Goal: Transaction & Acquisition: Obtain resource

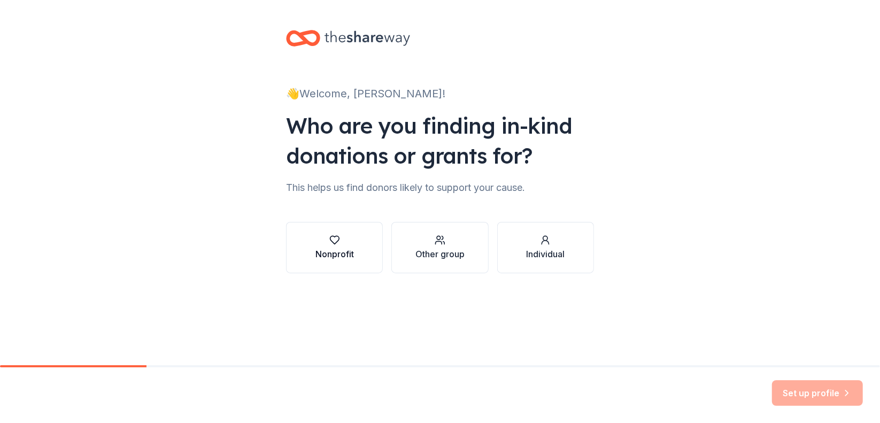
click at [353, 246] on div "Nonprofit" at bounding box center [334, 248] width 38 height 26
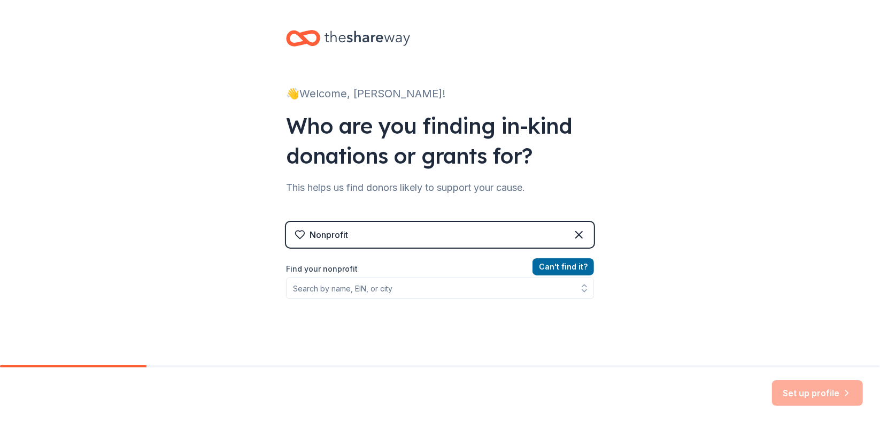
click at [377, 237] on div "Nonprofit" at bounding box center [440, 235] width 308 height 26
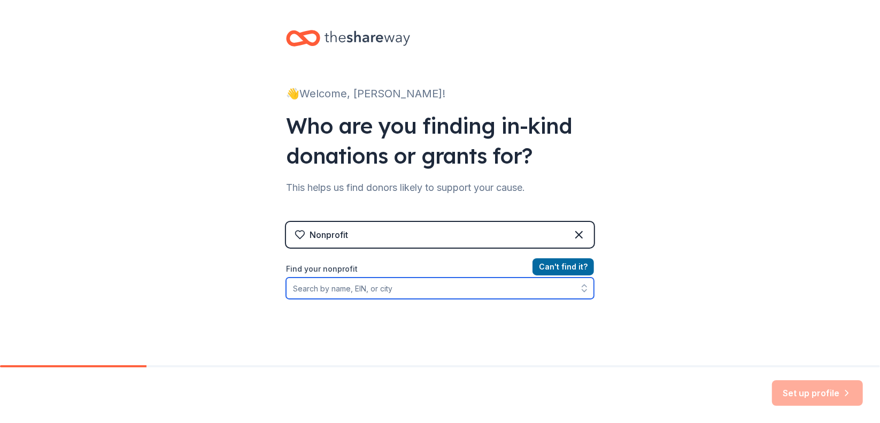
click at [333, 281] on input "Find your nonprofit" at bounding box center [440, 287] width 308 height 21
type input "Finding Max-Bringing Stephen Home"
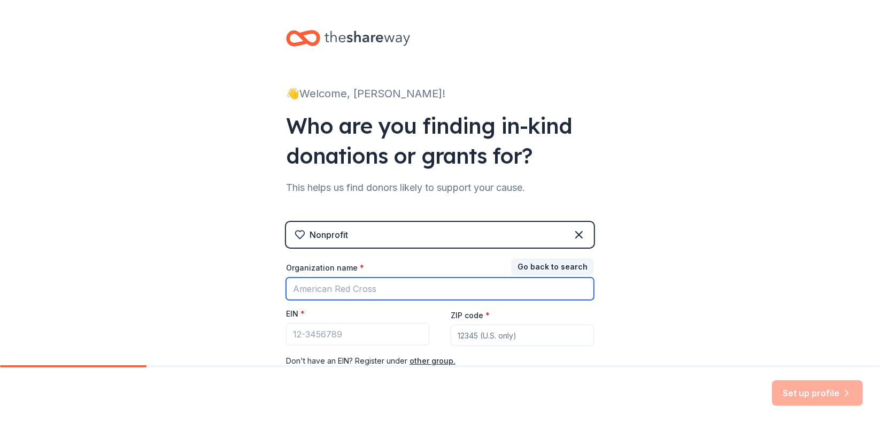
click at [344, 284] on input "Organization name *" at bounding box center [440, 288] width 308 height 22
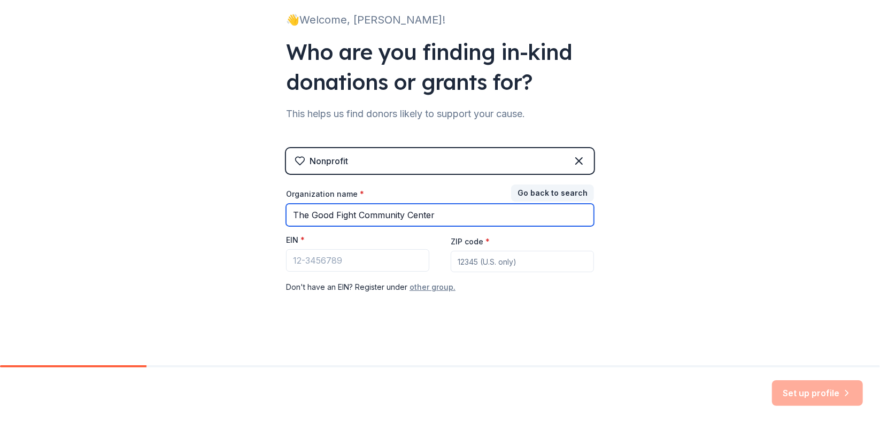
type input "The Good Fight Community Center"
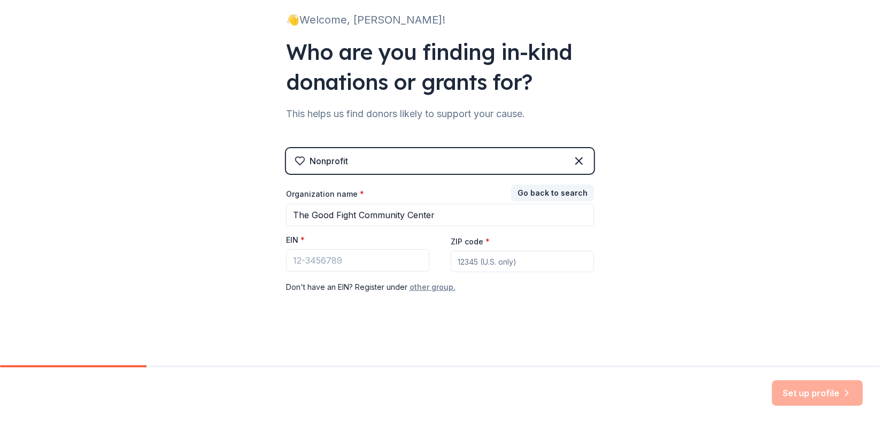
click at [431, 284] on button "other group." at bounding box center [433, 287] width 46 height 13
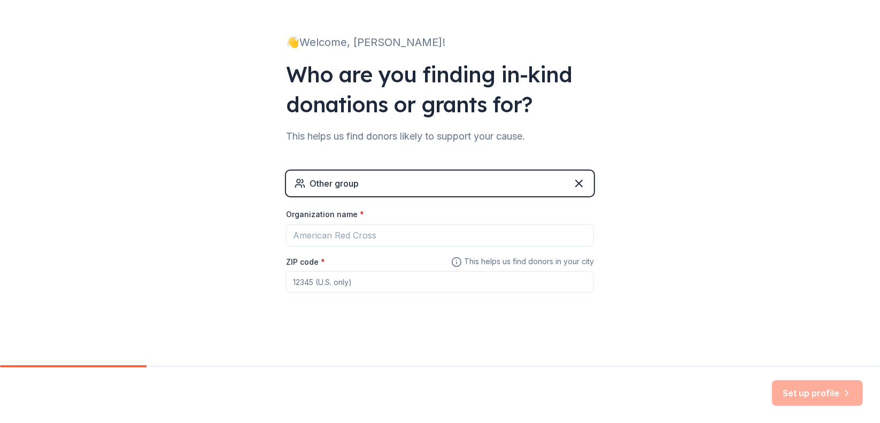
scroll to position [50, 0]
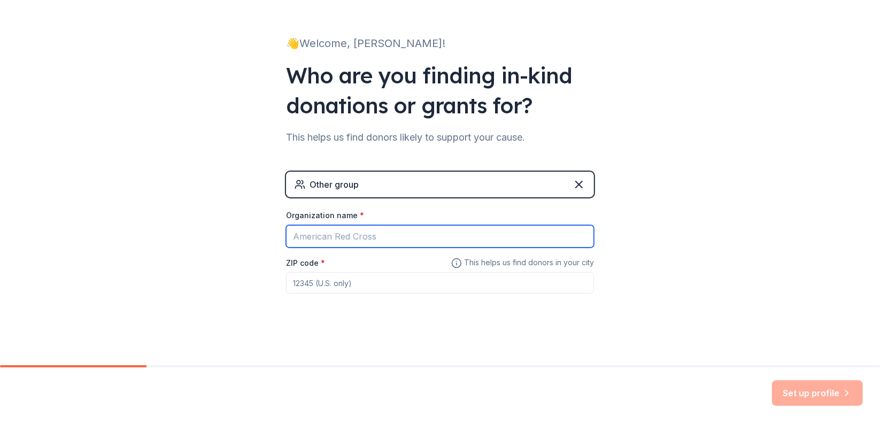
click at [339, 237] on input "Organization name *" at bounding box center [440, 236] width 308 height 22
click at [327, 235] on input "Fi" at bounding box center [440, 236] width 308 height 22
type input "Finding Max-Bringing Stephen Home"
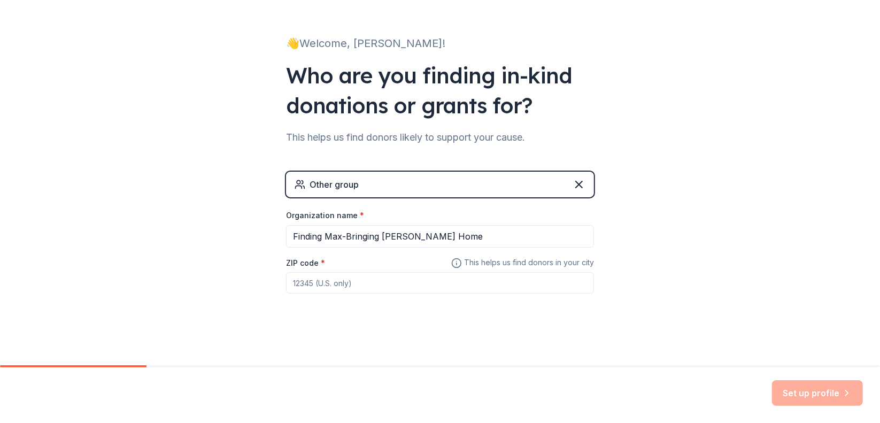
click at [351, 281] on input "ZIP code *" at bounding box center [440, 282] width 308 height 21
type input "54667"
click at [796, 384] on button "Set up profile" at bounding box center [817, 393] width 91 height 26
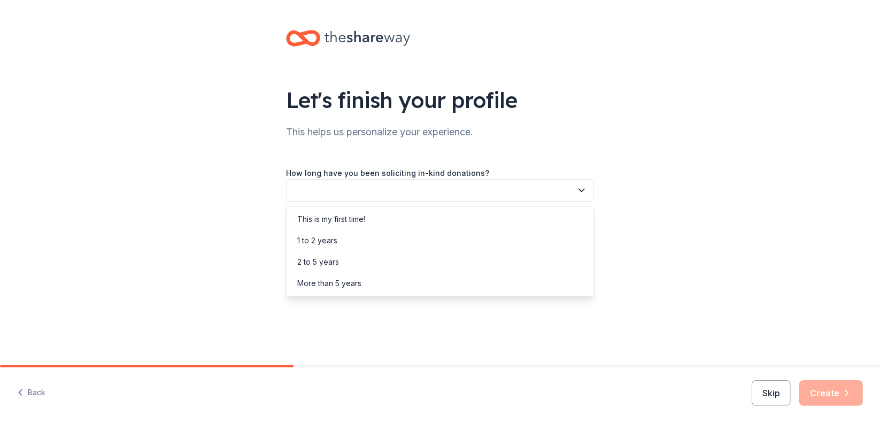
click at [294, 195] on button "button" at bounding box center [440, 190] width 308 height 22
click at [314, 217] on div "This is my first time!" at bounding box center [331, 219] width 68 height 13
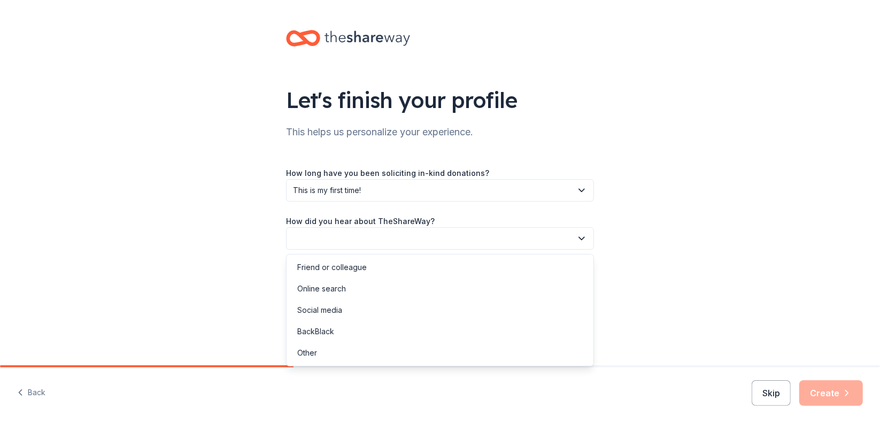
click at [321, 238] on button "button" at bounding box center [440, 238] width 308 height 22
click at [319, 294] on div "Online search" at bounding box center [321, 288] width 49 height 13
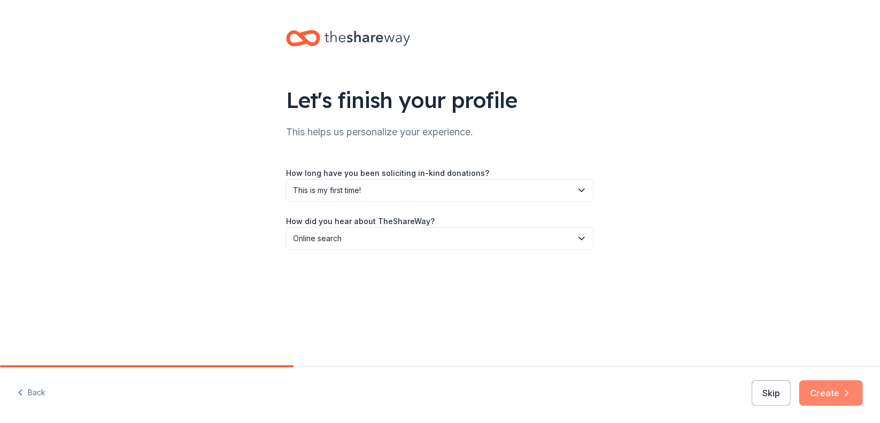
click at [839, 392] on button "Create" at bounding box center [831, 393] width 64 height 26
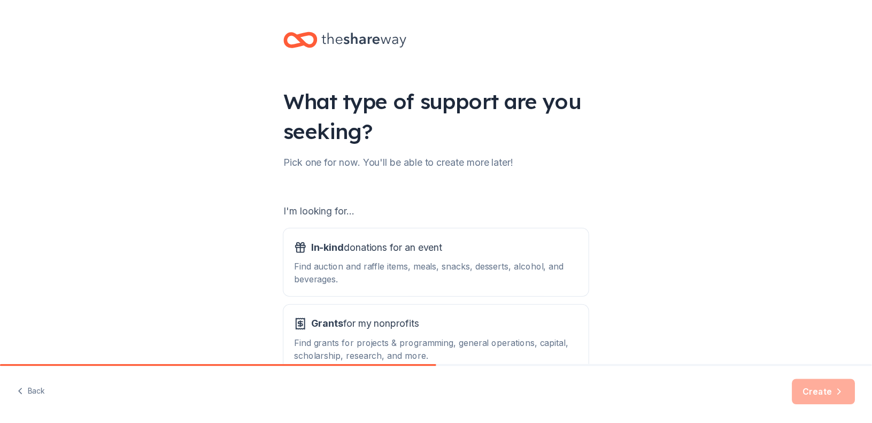
scroll to position [66, 0]
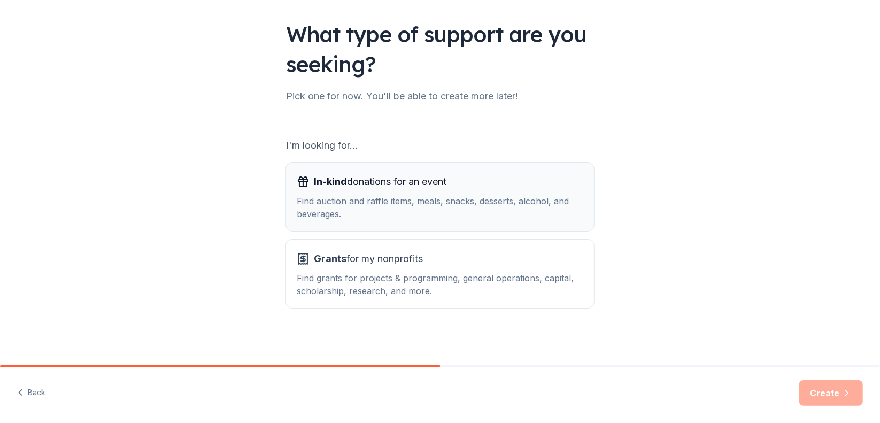
click at [423, 213] on div "Find auction and raffle items, meals, snacks, desserts, alcohol, and beverages." at bounding box center [440, 208] width 287 height 26
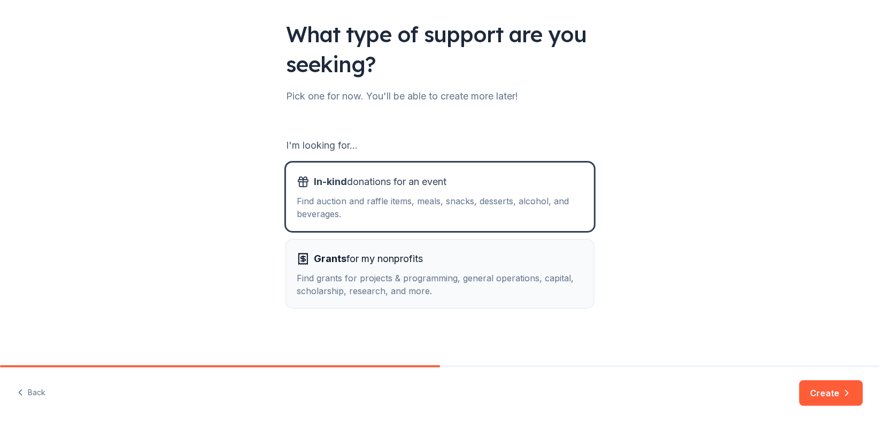
click at [409, 266] on span "Grants for my nonprofits" at bounding box center [368, 258] width 109 height 17
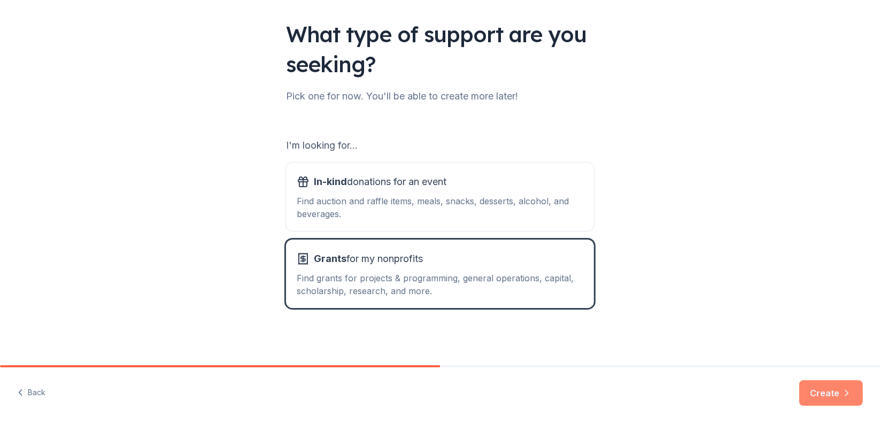
click at [838, 398] on button "Create" at bounding box center [831, 393] width 64 height 26
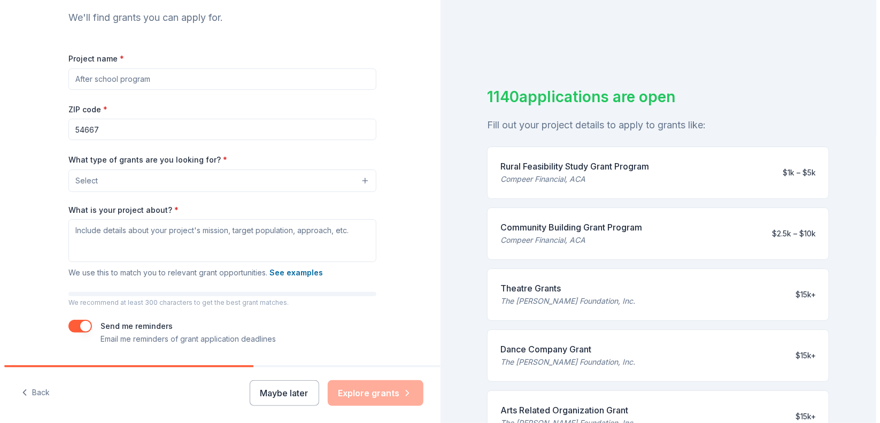
scroll to position [114, 0]
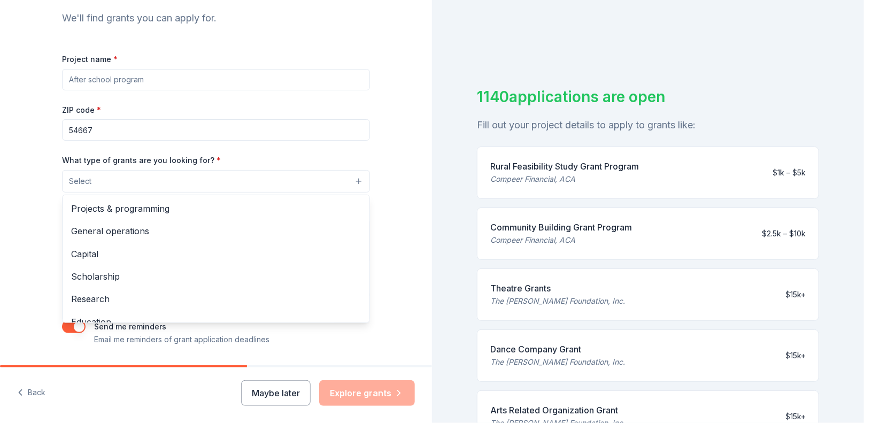
click at [271, 172] on button "Select" at bounding box center [216, 181] width 308 height 22
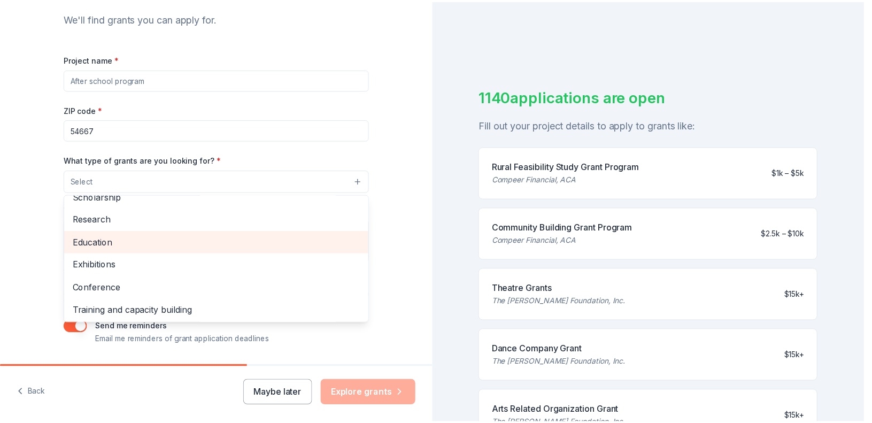
scroll to position [0, 0]
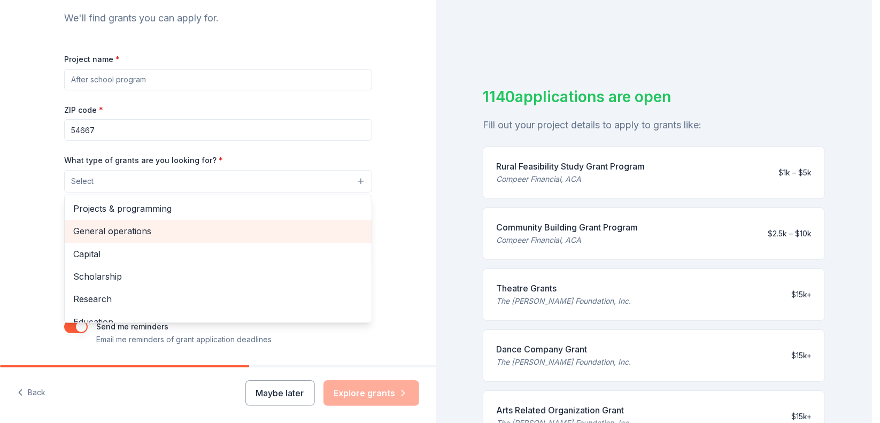
click at [134, 229] on span "General operations" at bounding box center [218, 231] width 290 height 14
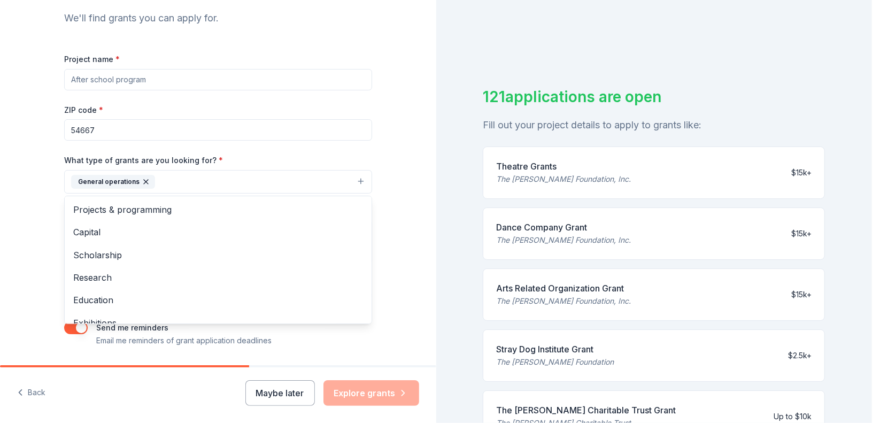
click at [242, 161] on div "What type of grants are you looking for? * General operations Projects & progra…" at bounding box center [218, 173] width 308 height 40
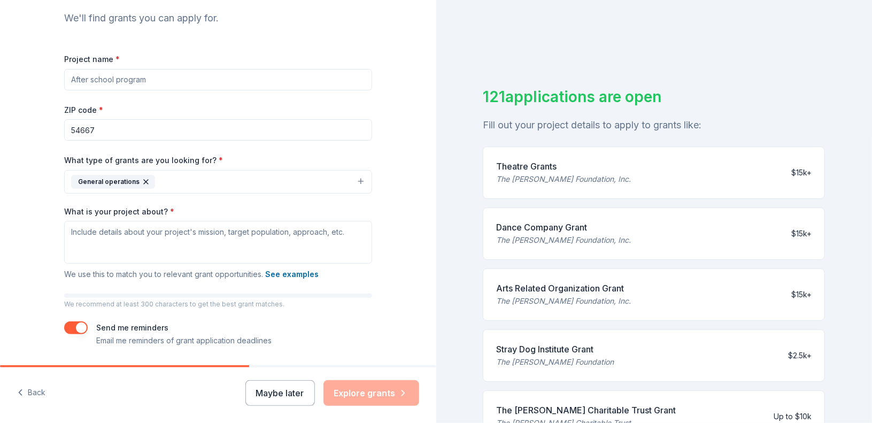
click at [242, 161] on div "What type of grants are you looking for? * General operations Projects & progra…" at bounding box center [218, 173] width 308 height 40
click at [130, 234] on textarea "What is your project about? *" at bounding box center [218, 242] width 308 height 43
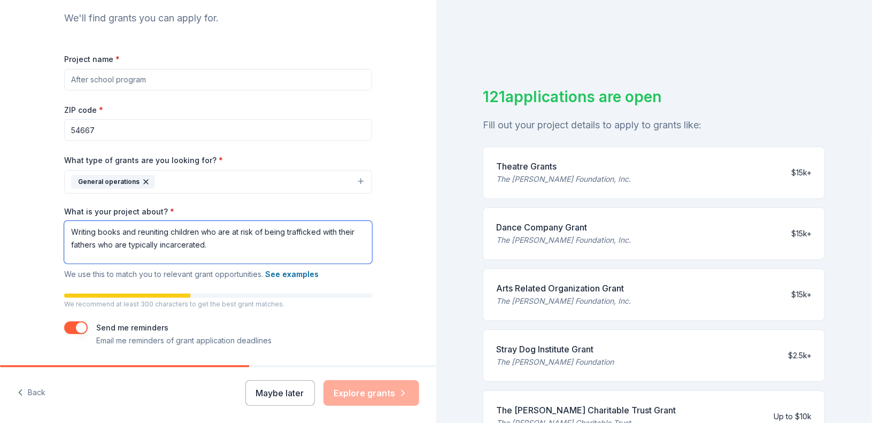
drag, startPoint x: 207, startPoint y: 241, endPoint x: 41, endPoint y: 203, distance: 171.2
click at [41, 203] on div "Tell us about your project. We'll find grants you can apply for. Project name *…" at bounding box center [218, 142] width 436 height 512
click at [123, 249] on textarea "Writing books and reuniting children who are at risk of being trafficked with t…" at bounding box center [218, 242] width 308 height 43
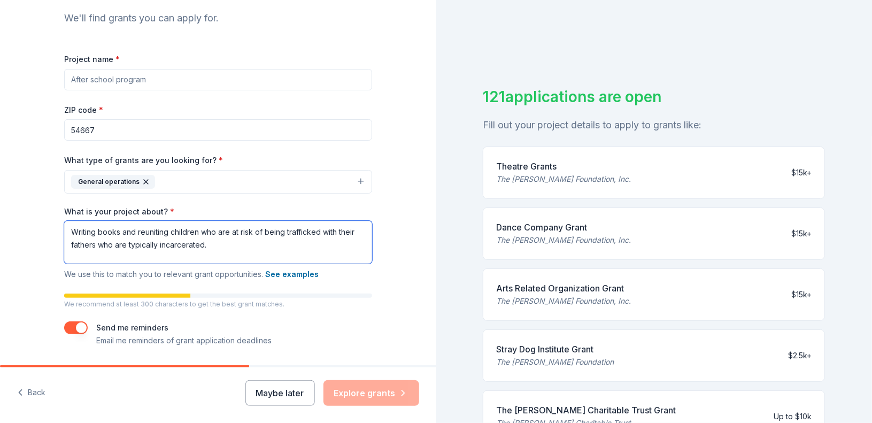
paste textarea "My project empowers families affected by incarceration and trafficking. Through…"
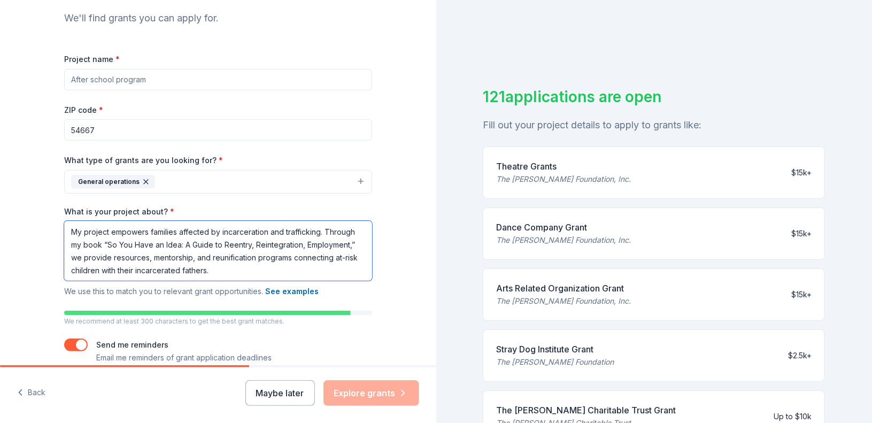
scroll to position [163, 0]
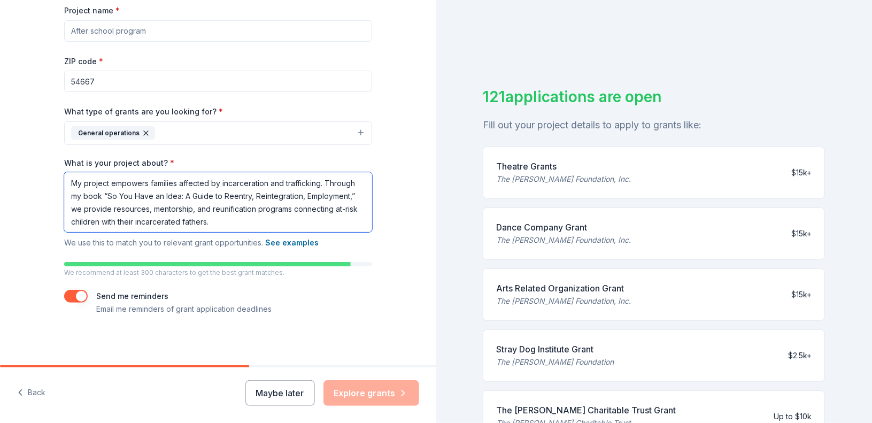
click at [321, 182] on textarea "My project empowers families affected by incarceration and trafficking. Through…" at bounding box center [218, 202] width 308 height 60
drag, startPoint x: 129, startPoint y: 195, endPoint x: 67, endPoint y: 194, distance: 61.5
click at [67, 194] on textarea "My project empowers families affected by incarceration and trafficking. My book…" at bounding box center [218, 202] width 308 height 60
click at [316, 197] on textarea "My project empowers families affected by incarceration and trafficking. My book…" at bounding box center [218, 202] width 308 height 60
click at [318, 193] on textarea "My project empowers families affected by incarceration and trafficking. My book…" at bounding box center [218, 202] width 308 height 60
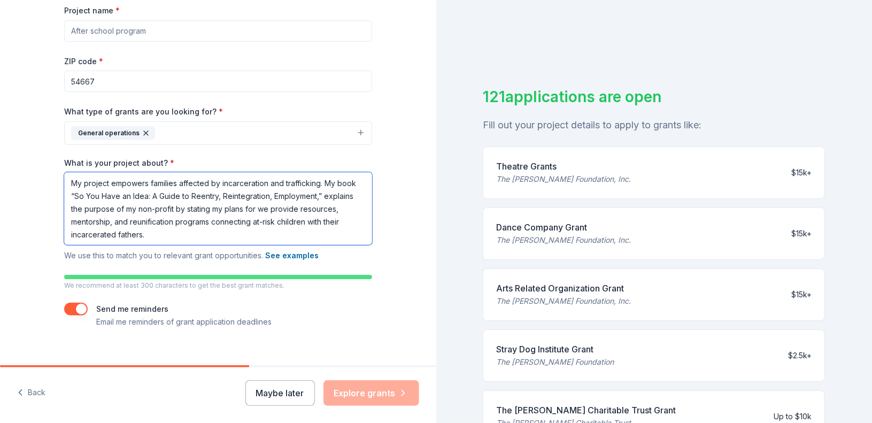
click at [266, 207] on textarea "My project empowers families affected by incarceration and trafficking. My book…" at bounding box center [218, 208] width 308 height 73
click at [284, 210] on textarea "My project empowers families affected by incarceration and trafficking. My book…" at bounding box center [218, 208] width 308 height 73
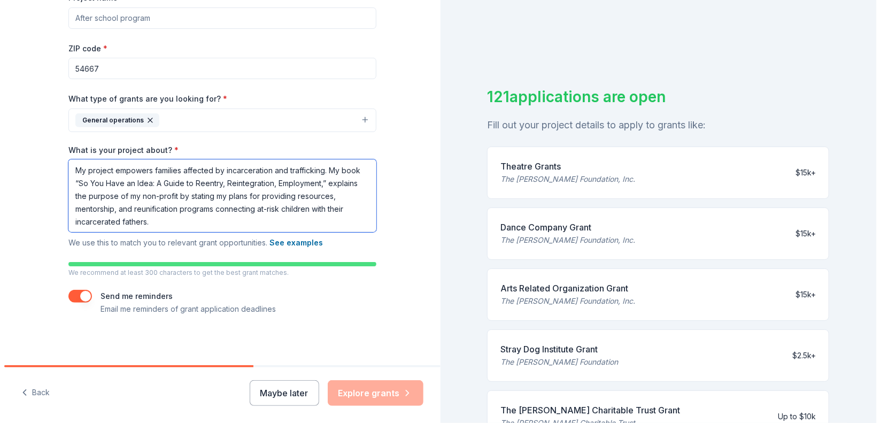
scroll to position [0, 0]
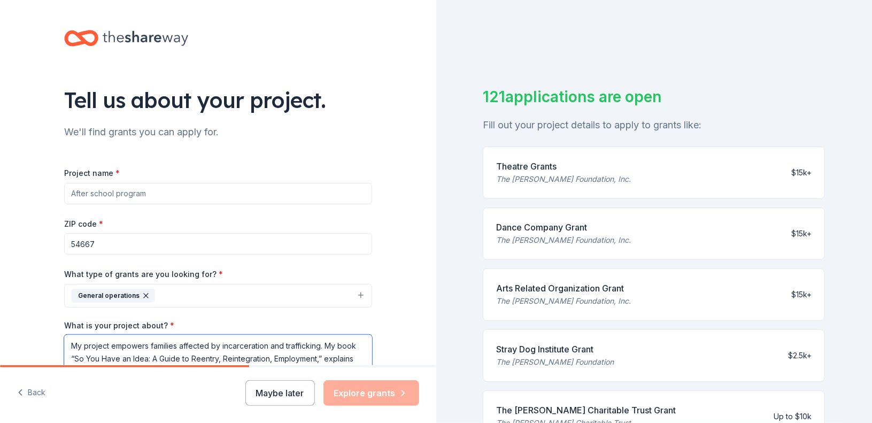
type textarea "My project empowers families affected by incarceration and trafficking. My book…"
click at [146, 195] on input "Project name *" at bounding box center [218, 193] width 308 height 21
click at [131, 189] on input "Project name *" at bounding box center [218, 193] width 308 height 21
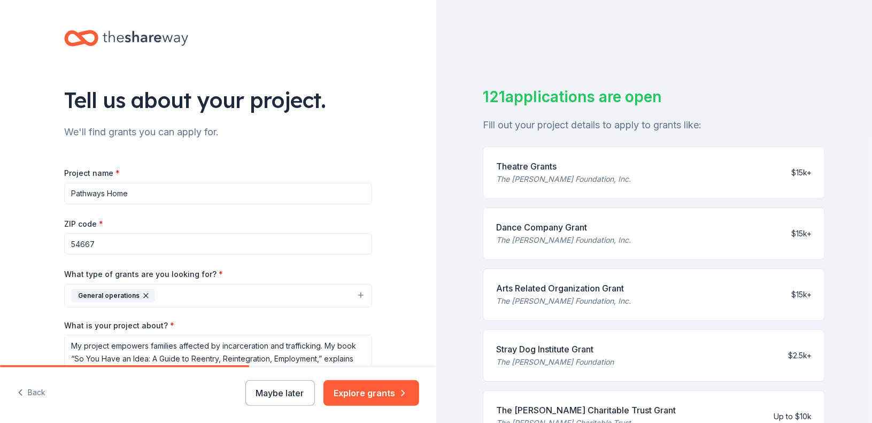
drag, startPoint x: 143, startPoint y: 200, endPoint x: 41, endPoint y: 170, distance: 106.6
click at [41, 170] on div "Tell us about your project. We'll find grants you can apply for. Project name *…" at bounding box center [218, 271] width 436 height 542
click at [161, 213] on div "Project name * The Reintegration Project ZIP code * 54667 What type of grants a…" at bounding box center [218, 328] width 308 height 325
drag, startPoint x: 165, startPoint y: 194, endPoint x: 45, endPoint y: 189, distance: 119.8
click at [47, 189] on div "Tell us about your project. We'll find grants you can apply for. Project name *…" at bounding box center [218, 271] width 342 height 542
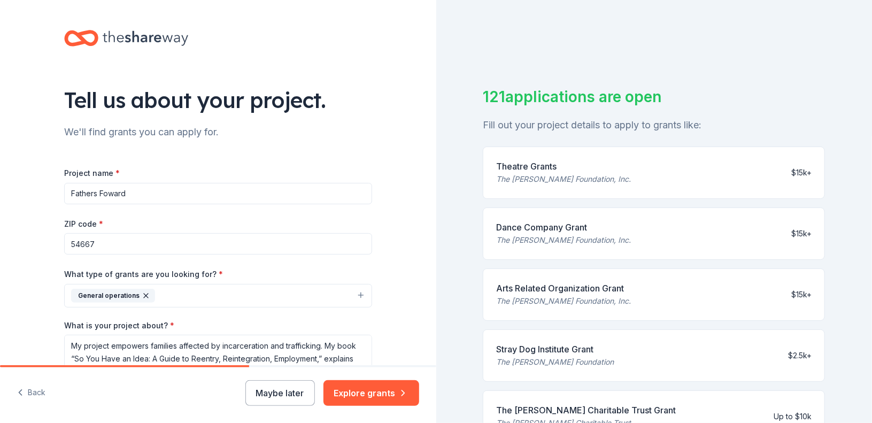
type input "Fathers Foward"
click at [377, 388] on button "Explore grants" at bounding box center [371, 393] width 96 height 26
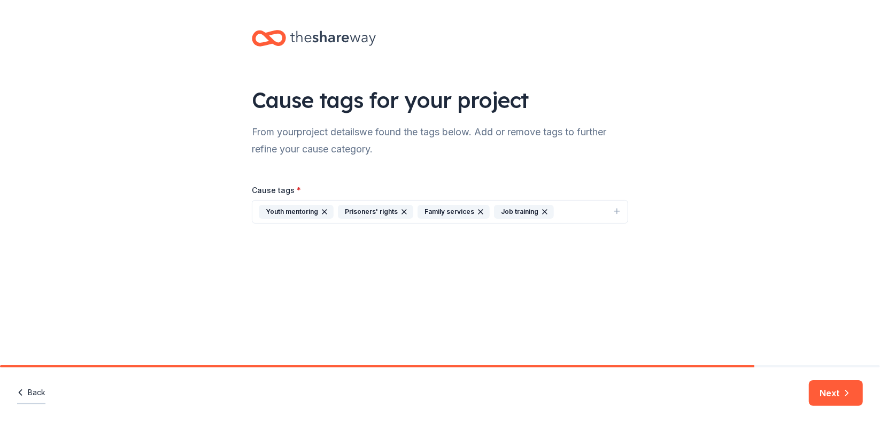
click at [33, 397] on button "Back" at bounding box center [31, 393] width 28 height 22
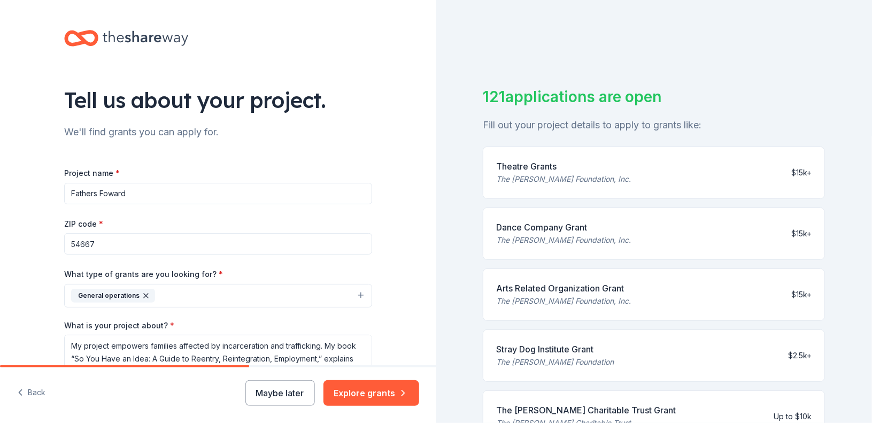
click at [359, 295] on button "General operations" at bounding box center [218, 296] width 308 height 24
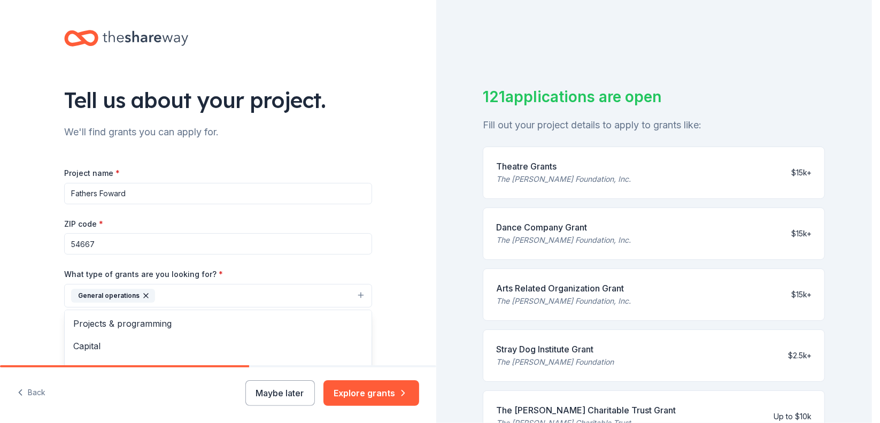
scroll to position [175, 0]
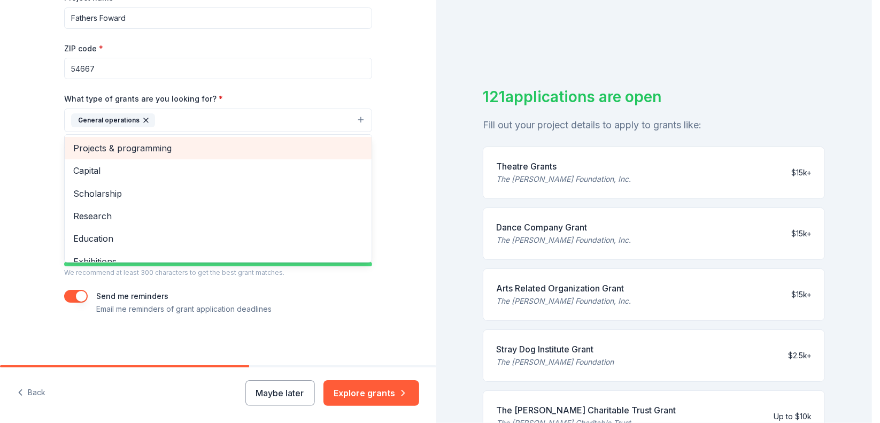
click at [151, 150] on span "Projects & programming" at bounding box center [218, 148] width 290 height 14
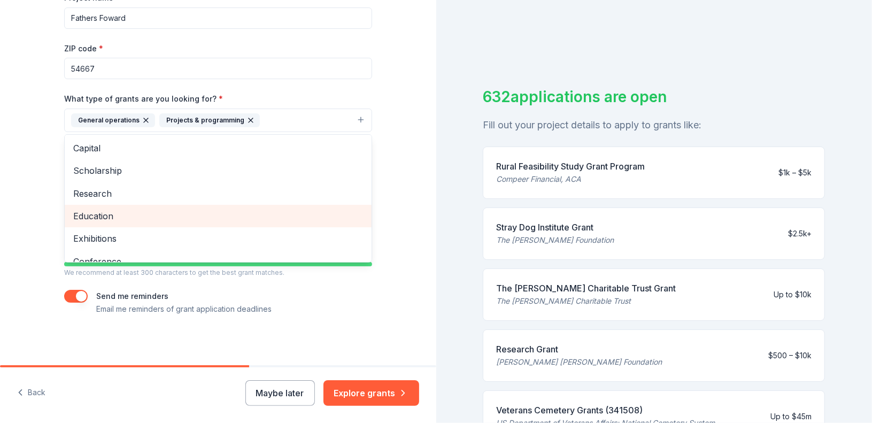
click at [130, 218] on span "Education" at bounding box center [218, 216] width 290 height 14
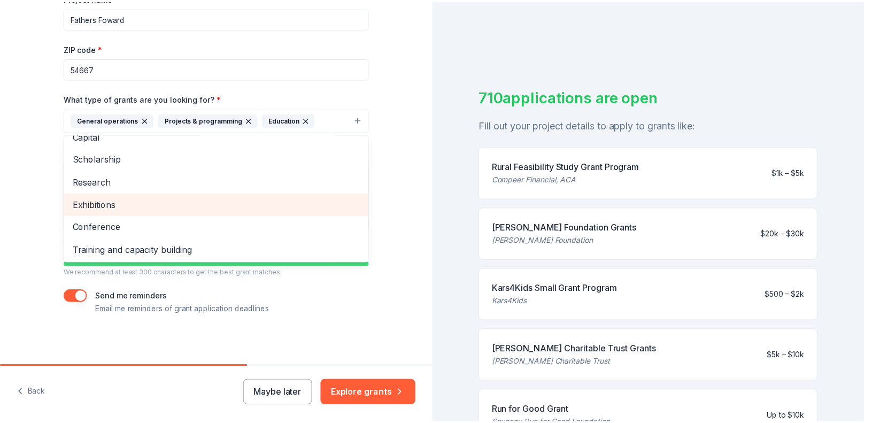
scroll to position [0, 0]
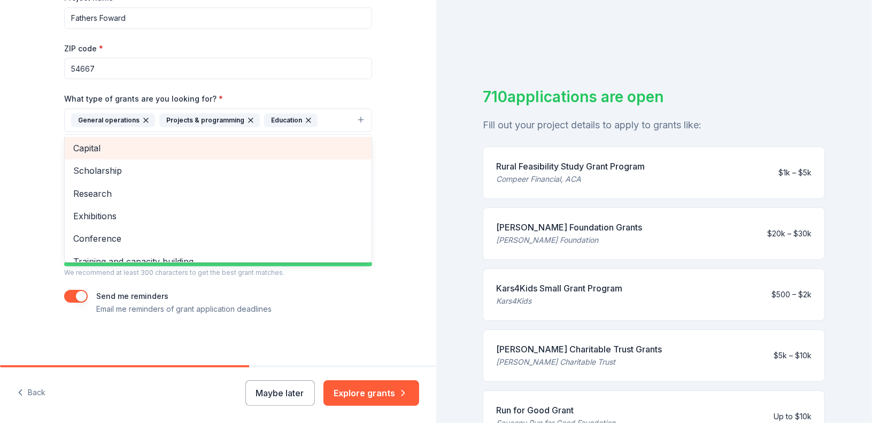
click at [146, 141] on span "Capital" at bounding box center [218, 148] width 290 height 14
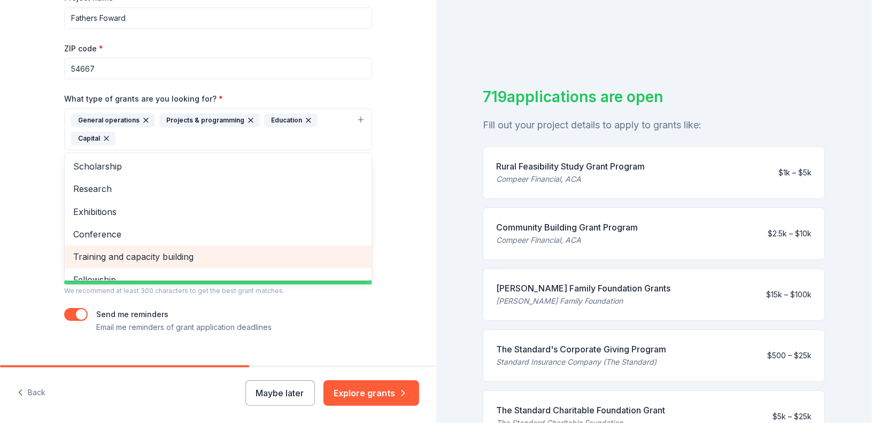
click at [257, 250] on span "Training and capacity building" at bounding box center [218, 257] width 290 height 14
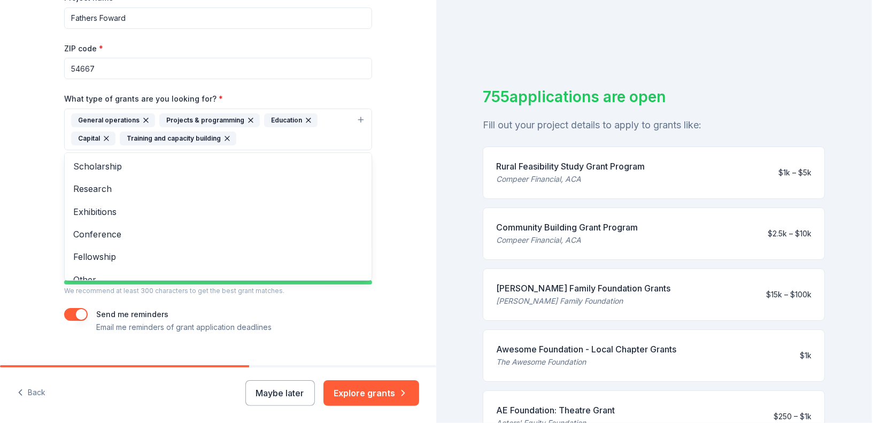
click at [363, 392] on div "Tell us about your project. We'll find grants you can apply for. Project name *…" at bounding box center [218, 211] width 436 height 423
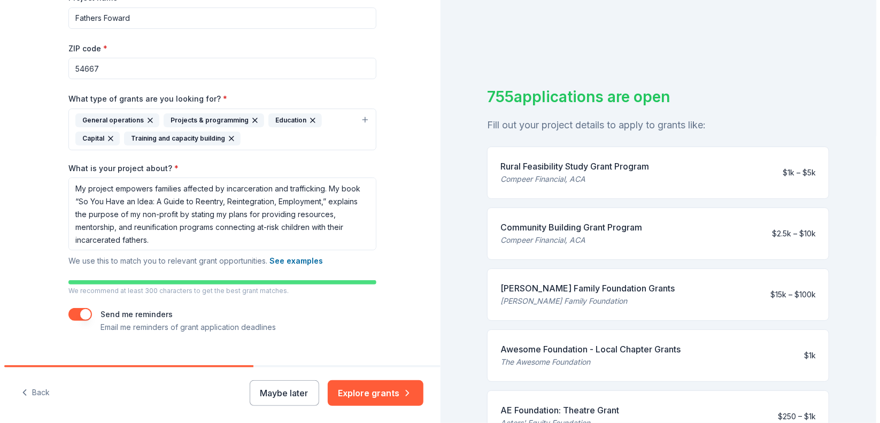
scroll to position [193, 0]
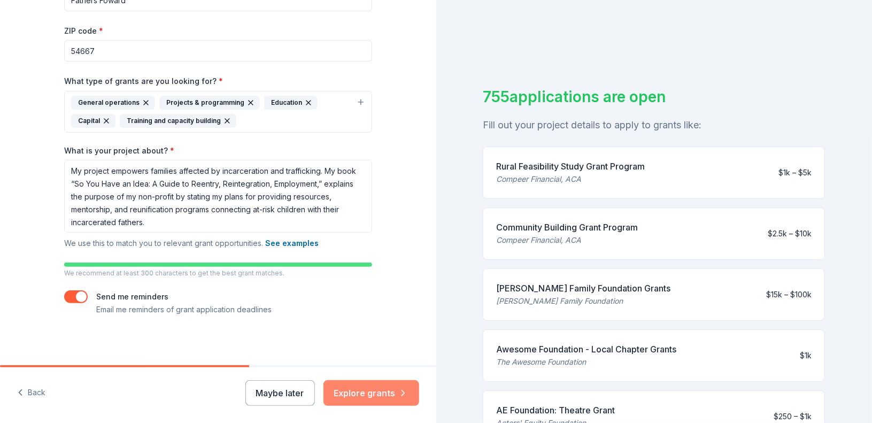
click at [366, 402] on button "Explore grants" at bounding box center [371, 393] width 96 height 26
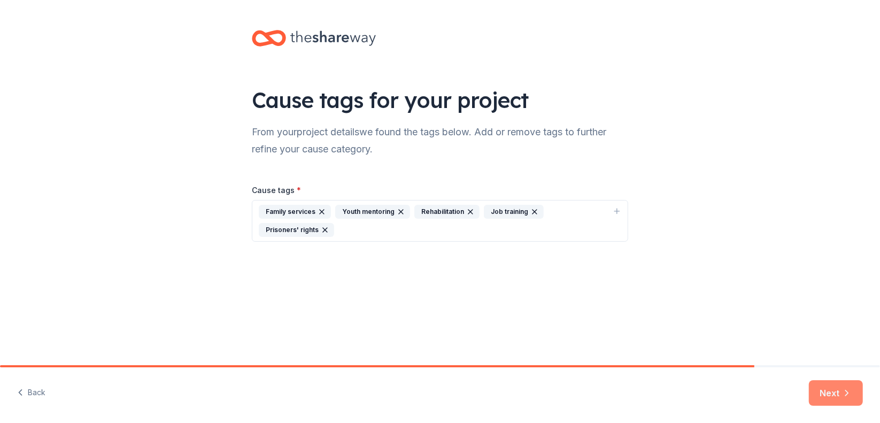
click at [826, 392] on button "Next" at bounding box center [836, 393] width 54 height 26
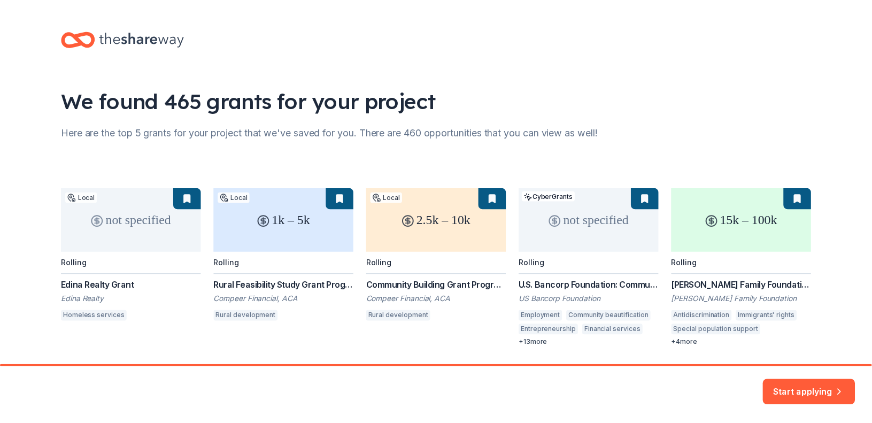
scroll to position [33, 0]
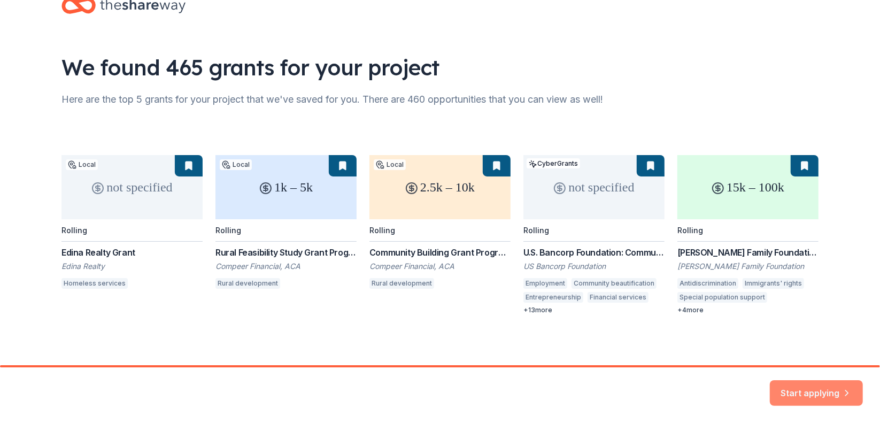
click at [807, 389] on button "Start applying" at bounding box center [816, 388] width 93 height 26
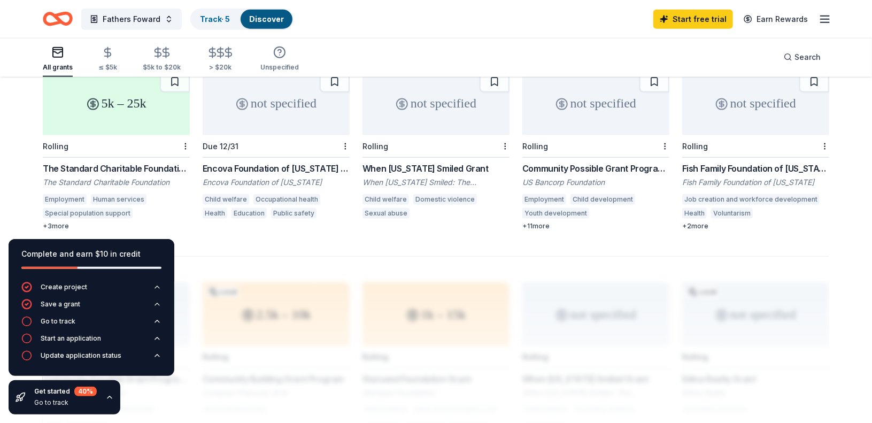
scroll to position [675, 0]
click at [433, 109] on div "not specified" at bounding box center [436, 104] width 147 height 64
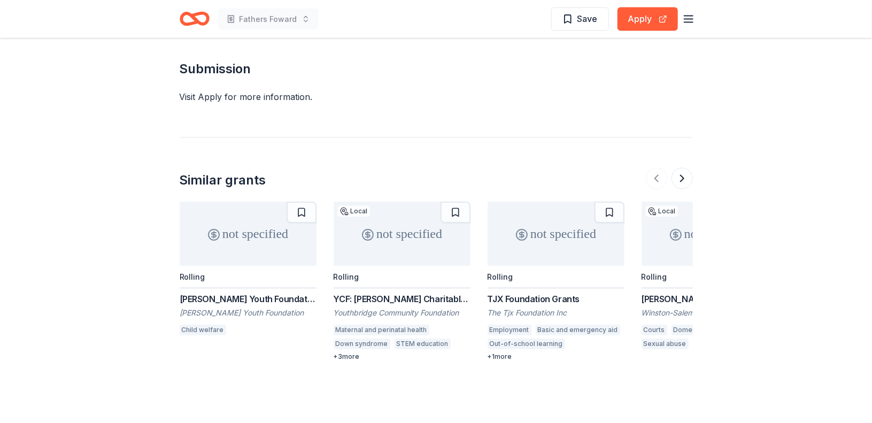
scroll to position [916, 0]
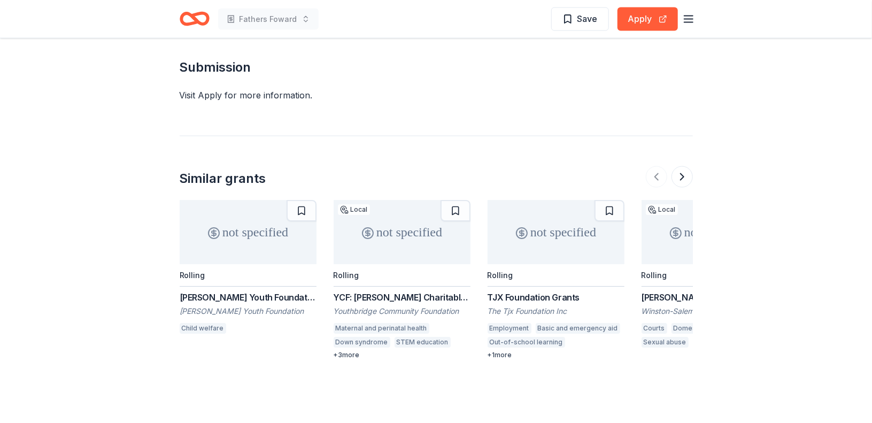
click at [232, 206] on div "not specified" at bounding box center [248, 232] width 137 height 64
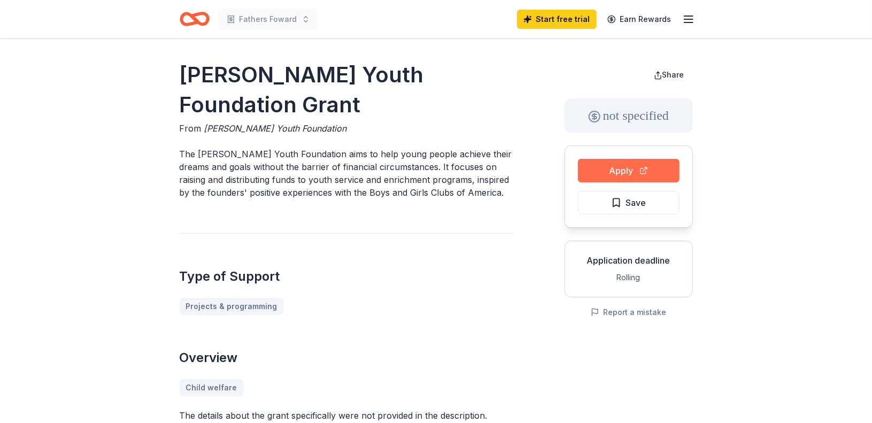
click at [607, 174] on button "Apply" at bounding box center [629, 171] width 102 height 24
